Goal: Find specific page/section

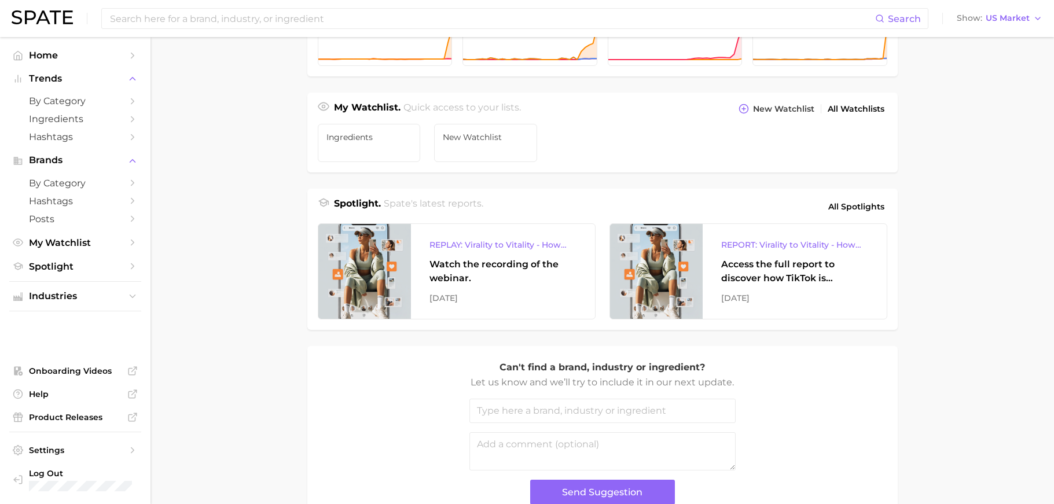
scroll to position [405, 0]
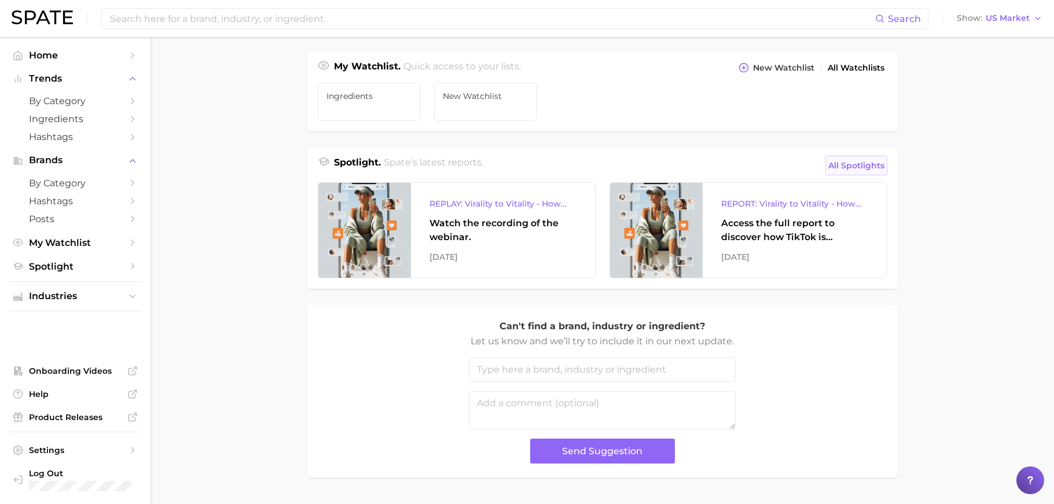
click at [849, 161] on span "All Spotlights" at bounding box center [856, 166] width 56 height 14
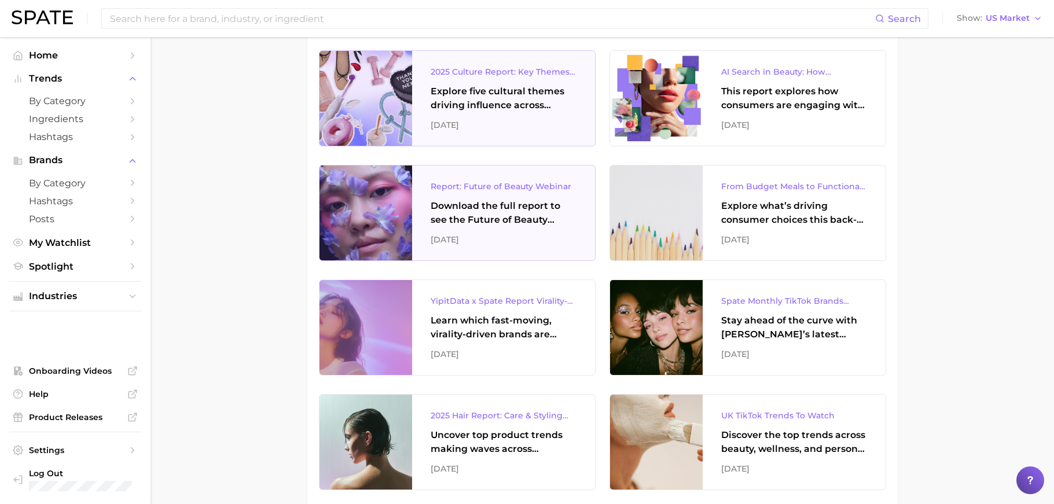
scroll to position [347, 0]
